Goal: Task Accomplishment & Management: Manage account settings

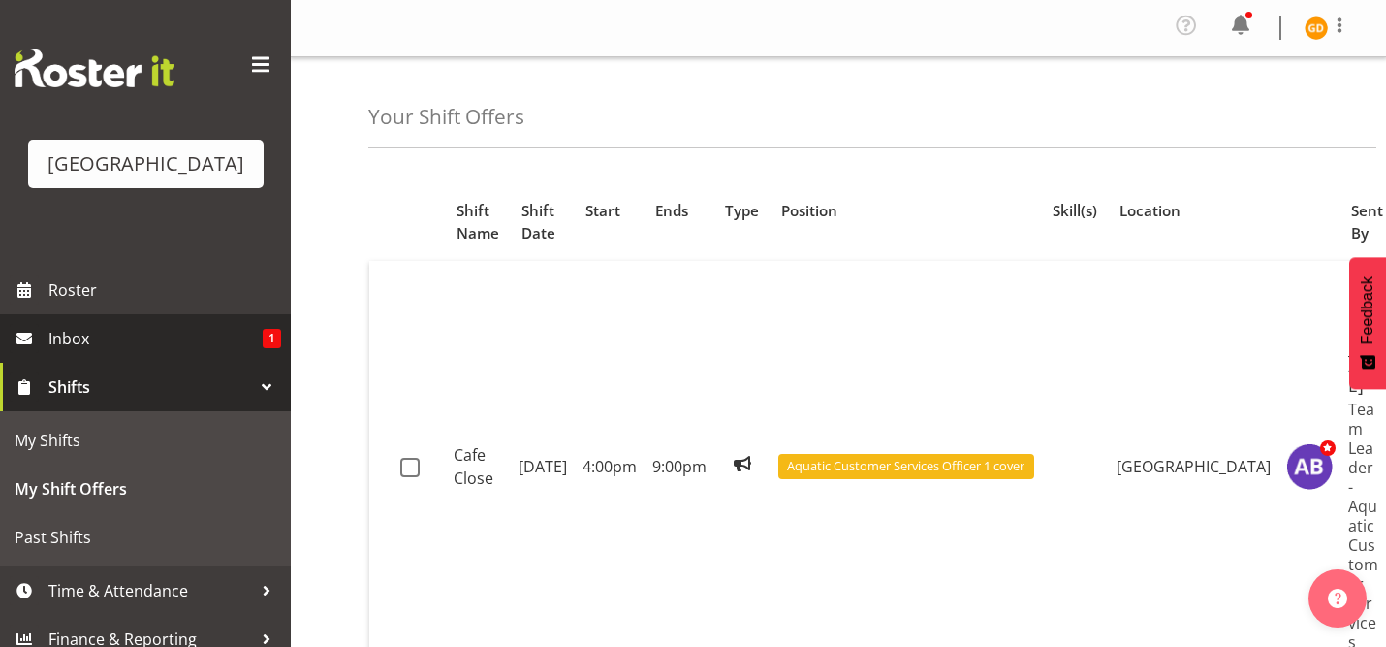
click at [103, 328] on span "Inbox" at bounding box center [155, 338] width 214 height 29
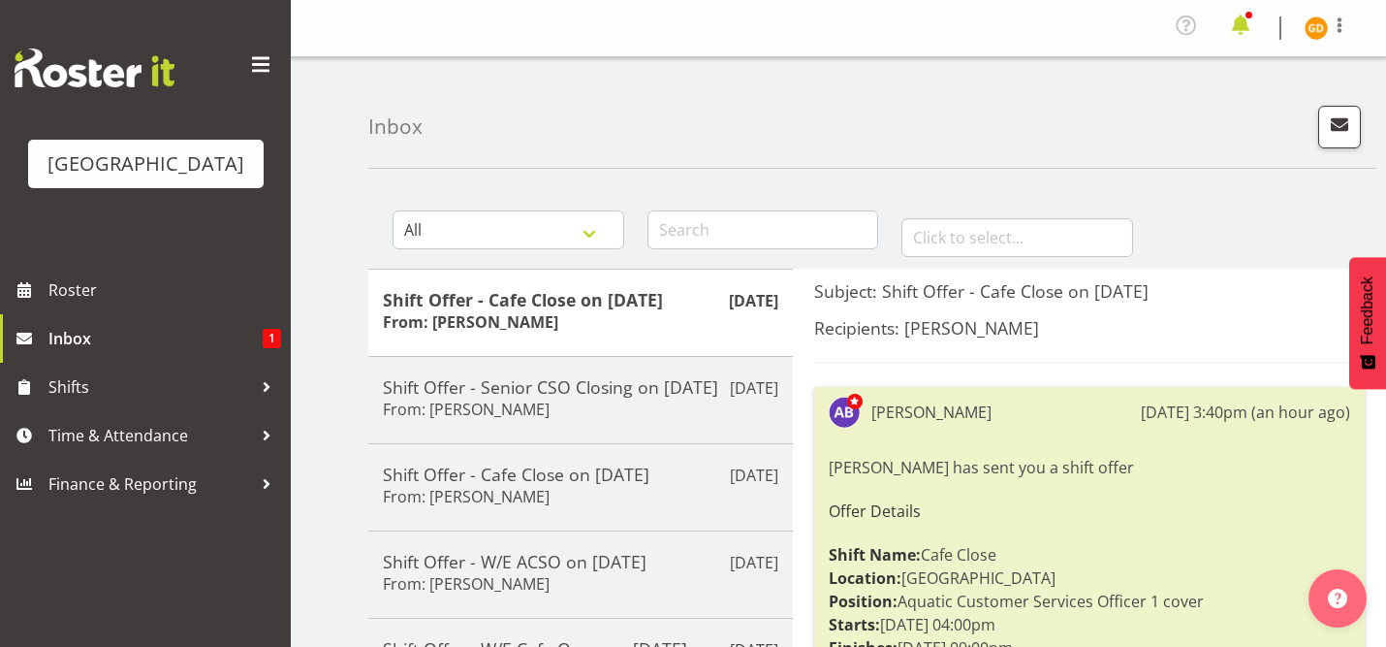
click at [1244, 21] on span at bounding box center [1241, 25] width 31 height 31
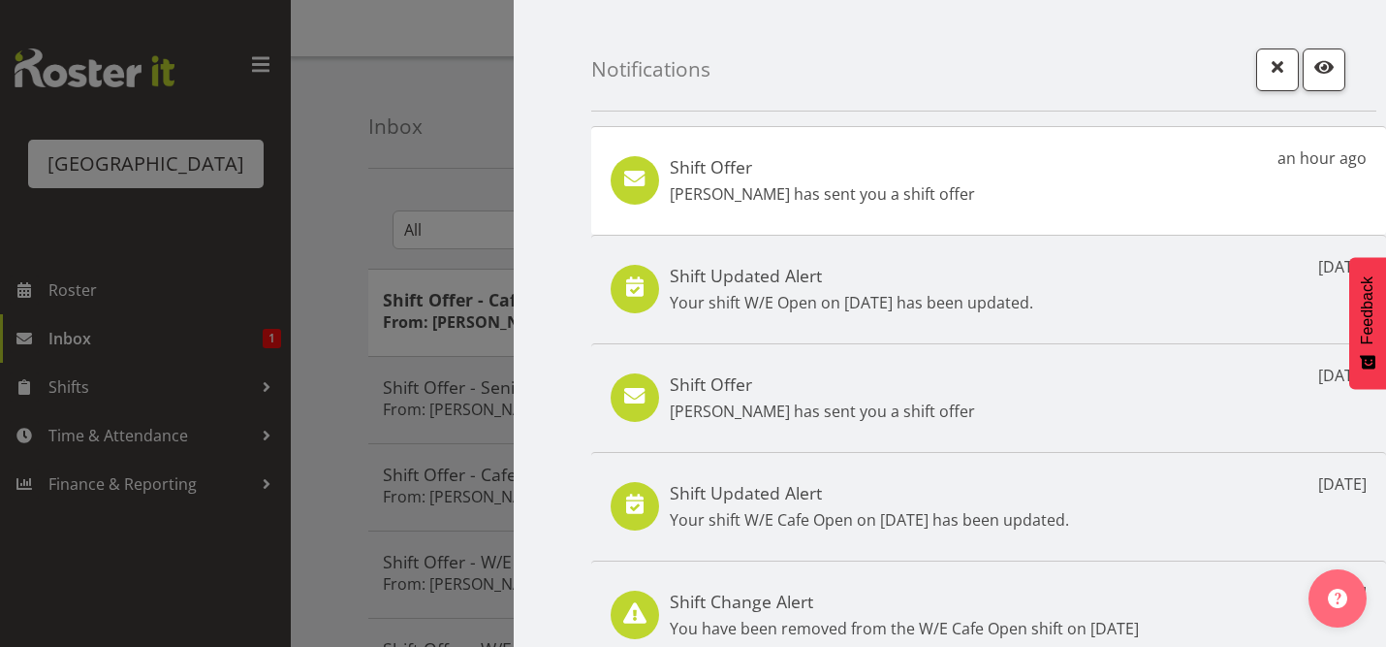
click at [467, 148] on div at bounding box center [693, 323] width 1386 height 647
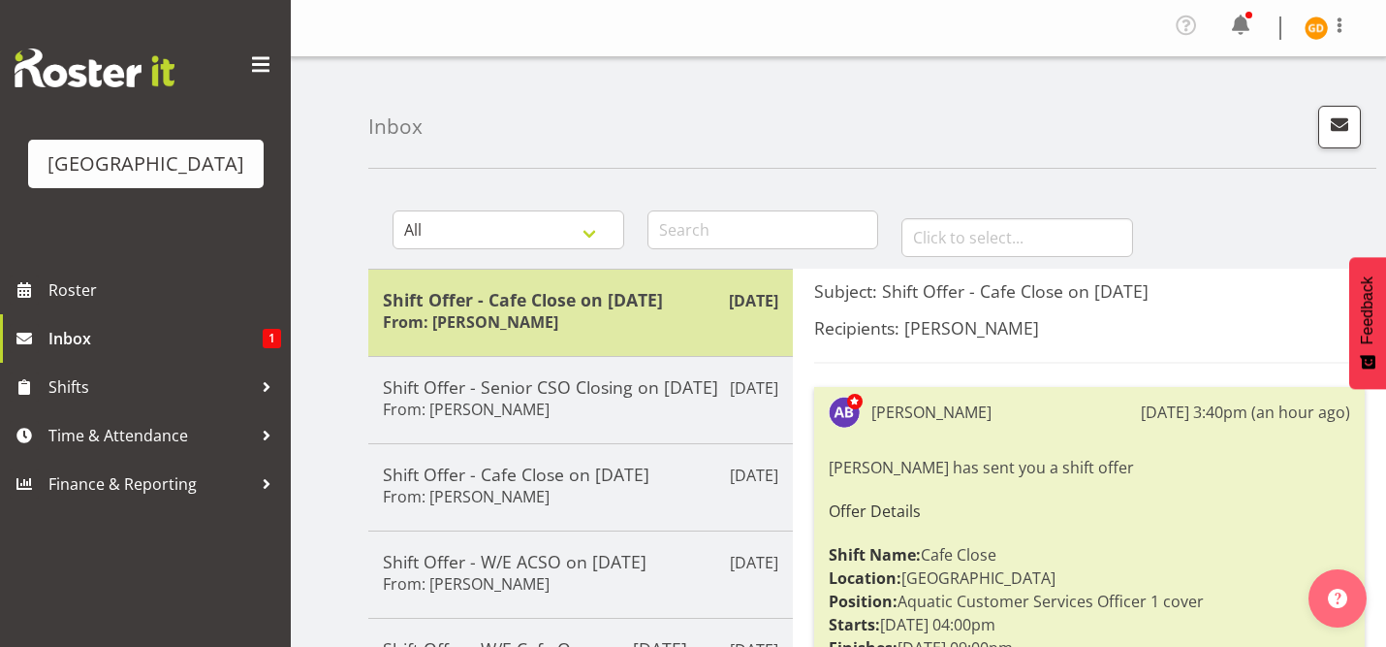
click at [558, 327] on h6 "From: Amber-Jade Brass" at bounding box center [470, 321] width 175 height 19
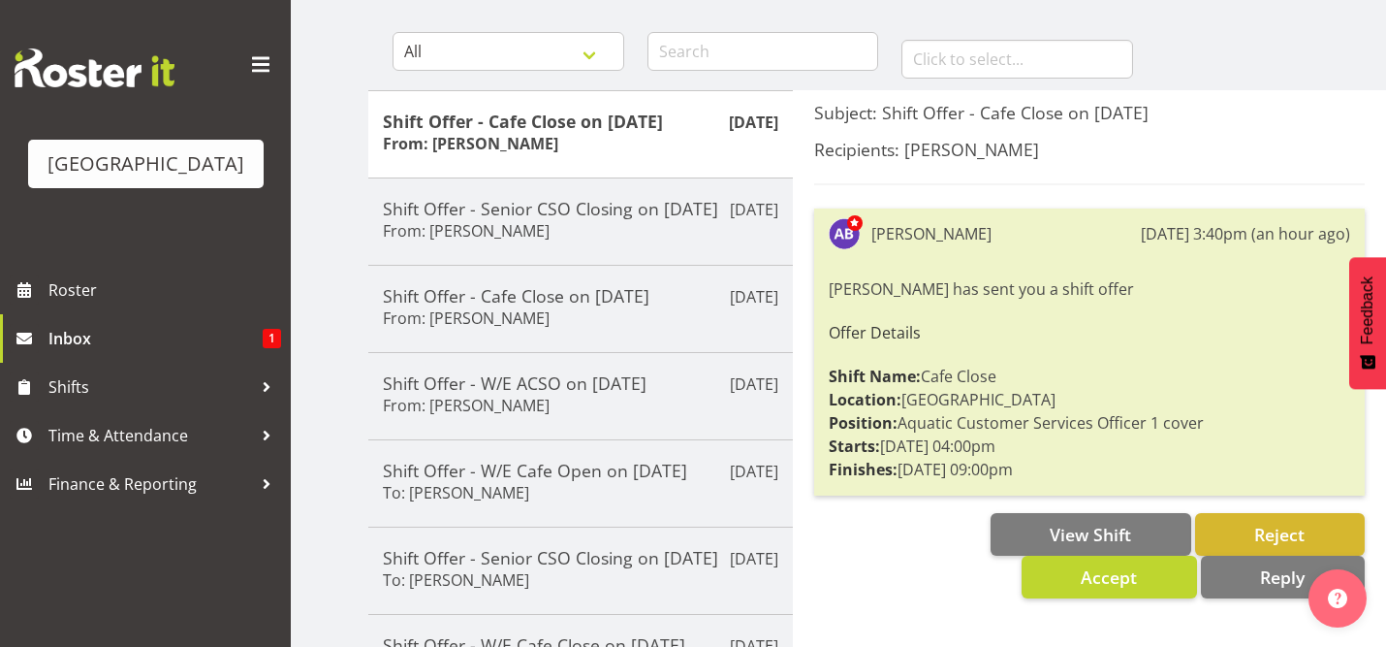
scroll to position [180, 0]
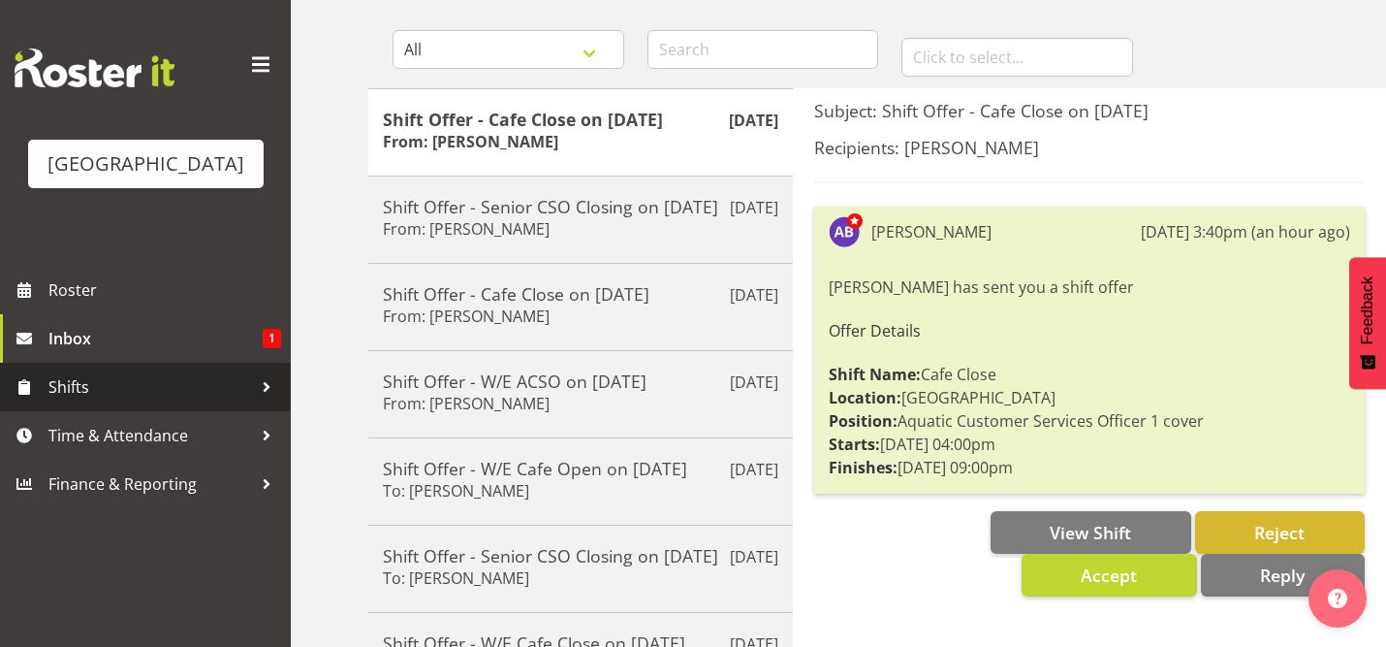
click at [184, 394] on span "Shifts" at bounding box center [150, 386] width 204 height 29
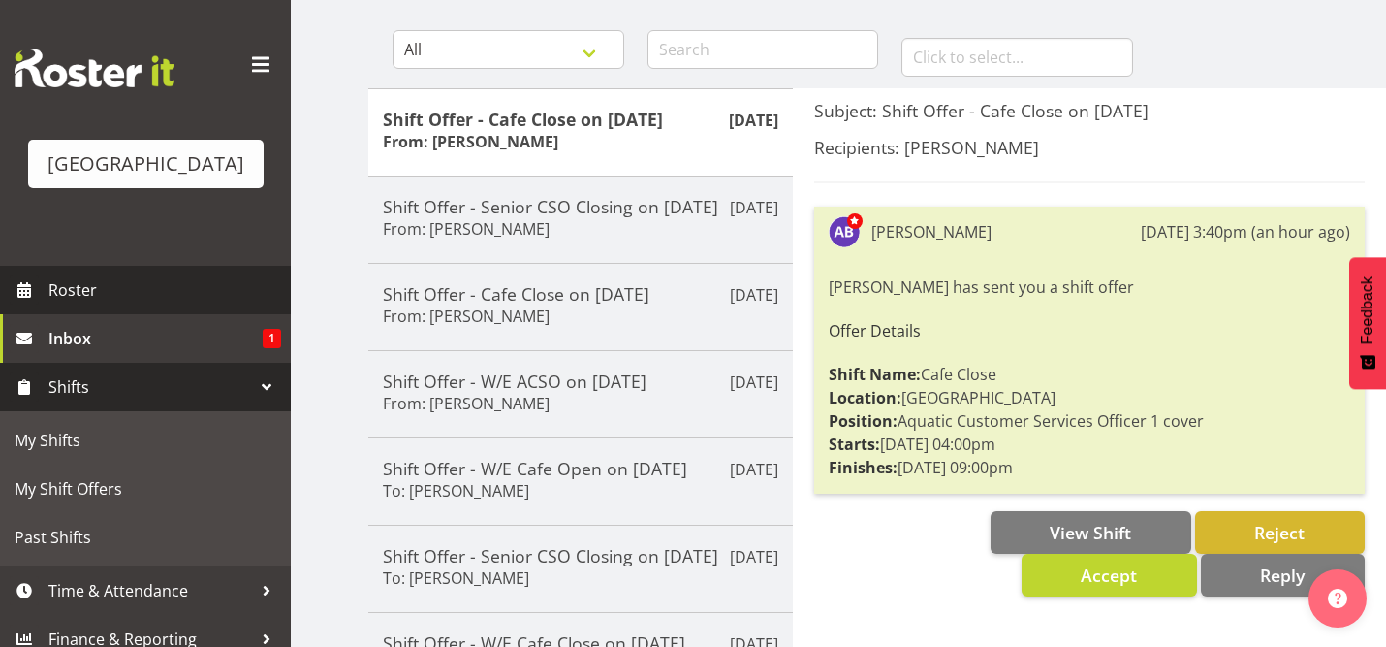
click at [145, 304] on link "Roster" at bounding box center [145, 290] width 291 height 48
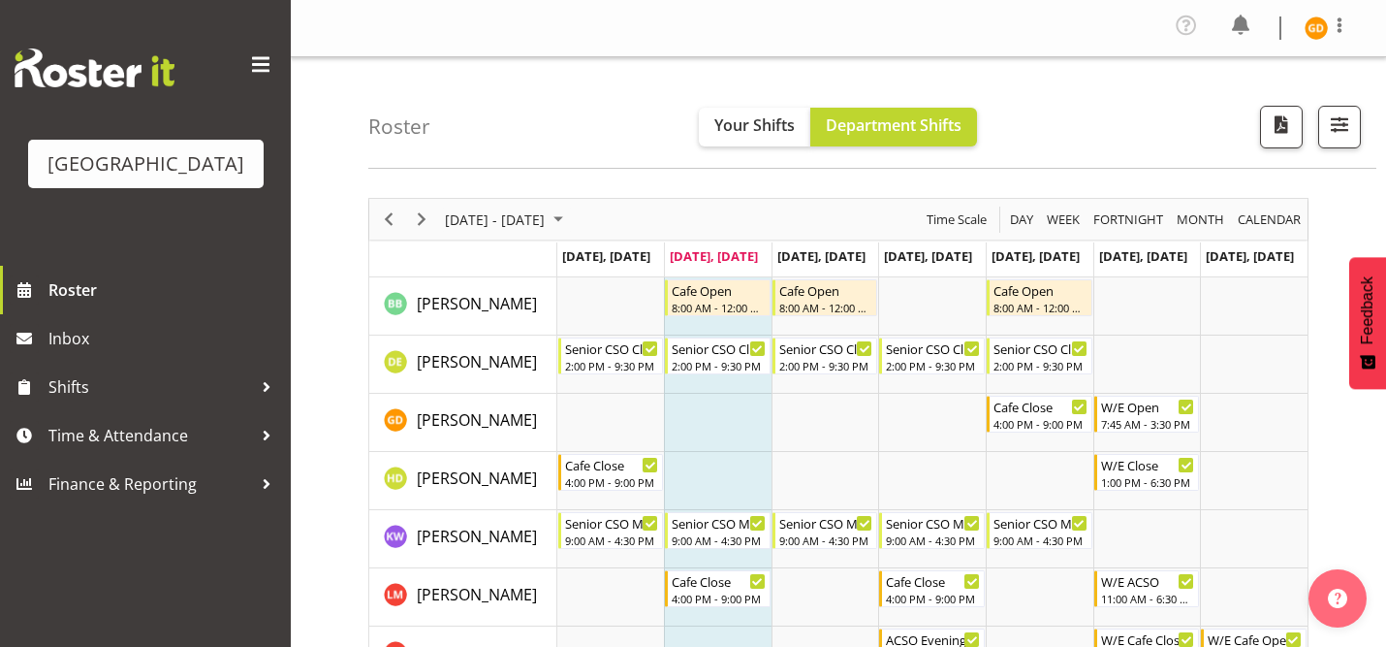
click at [422, 204] on div "Timeline Week of September 9, 2025" at bounding box center [421, 219] width 33 height 41
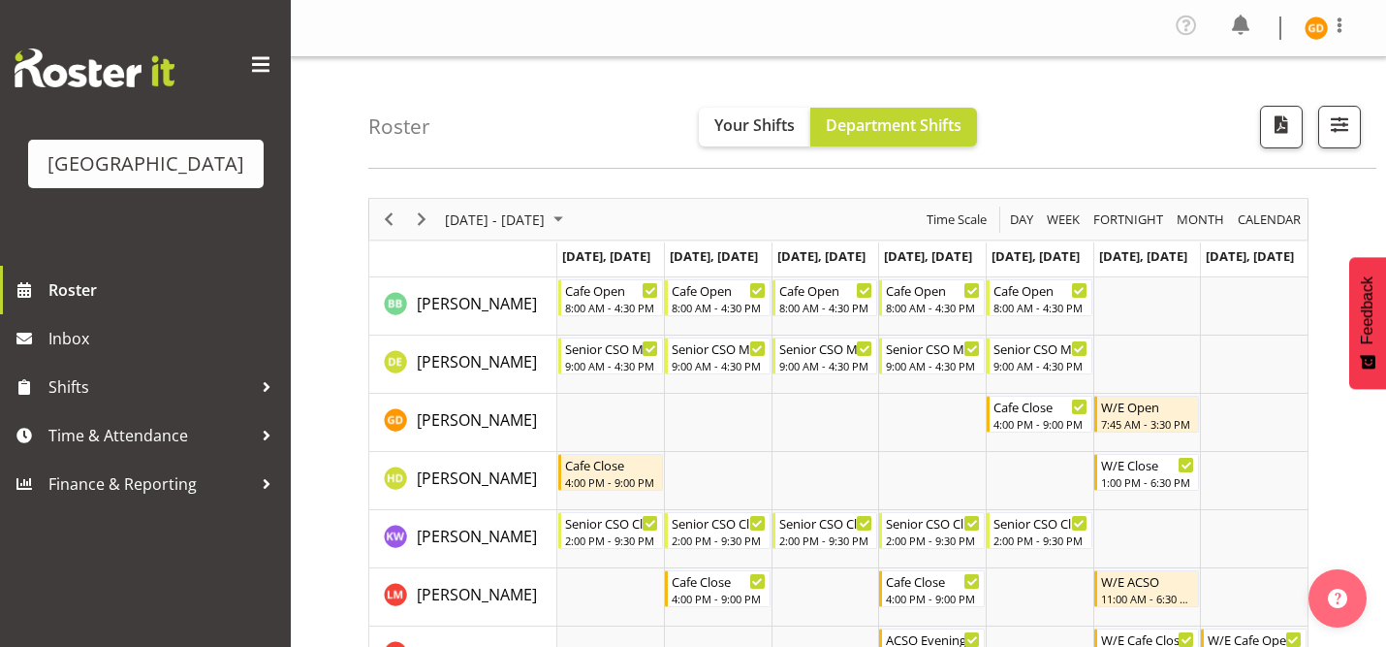
click at [638, 139] on div "Roster Your Shifts Department Shifts All Locations [GEOGRAPHIC_DATA] Select All…" at bounding box center [872, 112] width 1008 height 111
